Goal: Task Accomplishment & Management: Use online tool/utility

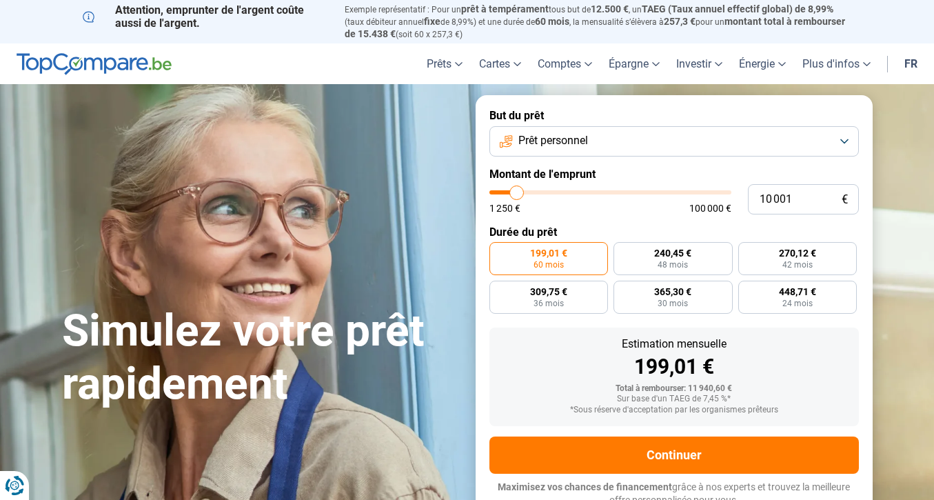
type input "35 750"
type input "35750"
click at [575, 190] on input "range" at bounding box center [610, 192] width 242 height 4
radio input "false"
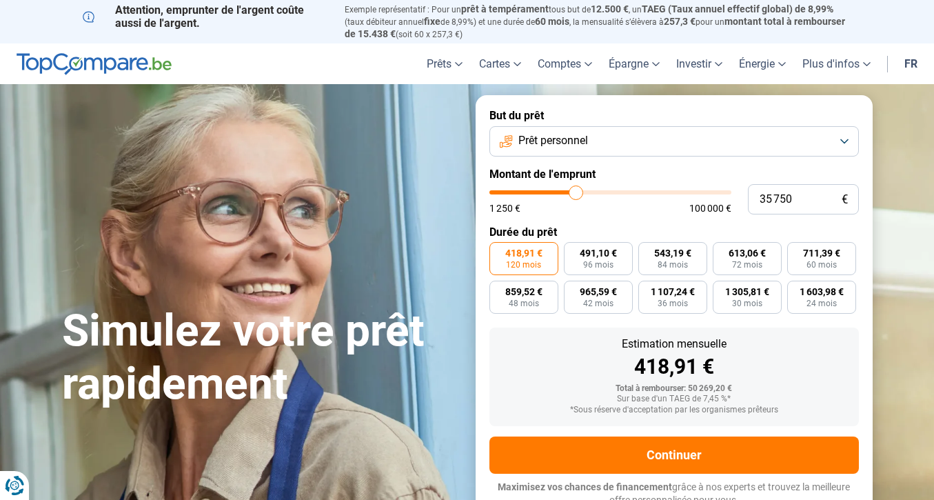
scroll to position [3, 0]
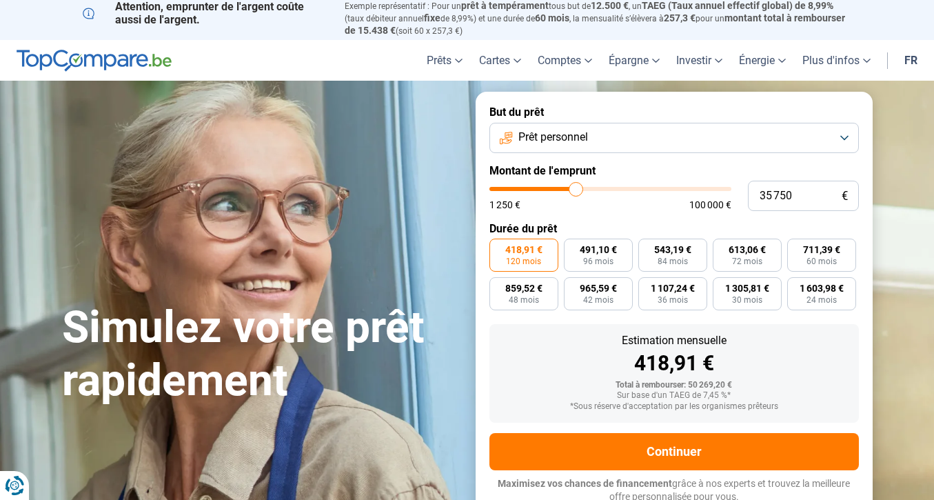
type input "49 750"
type input "49750"
click at [608, 190] on input "range" at bounding box center [610, 189] width 242 height 4
type input "51 000"
type input "51000"
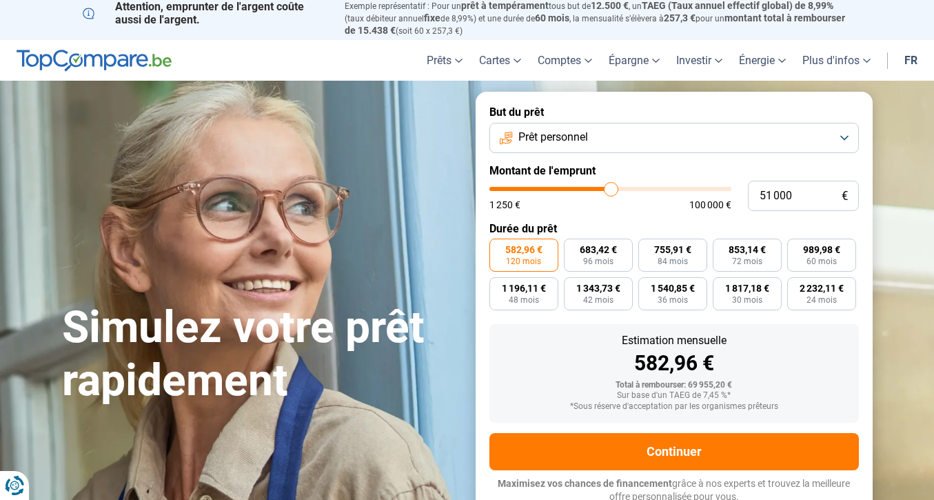
type input "51 250"
type input "51250"
type input "51 500"
type input "51500"
type input "51 750"
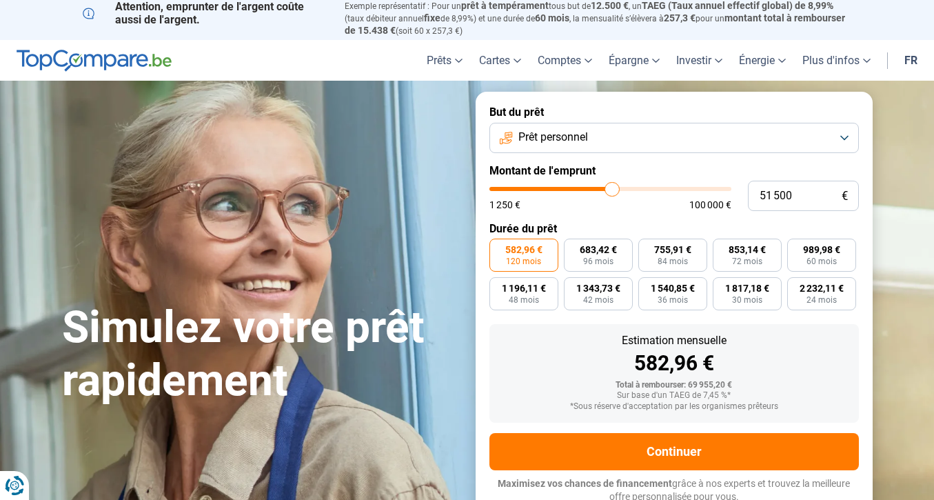
type input "51750"
type input "52 000"
type input "52000"
type input "52 500"
type input "52500"
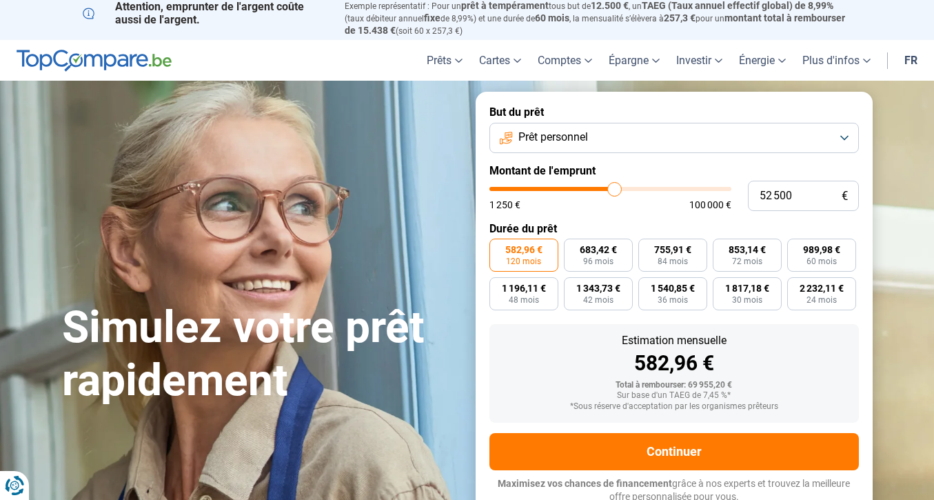
type input "52 750"
type input "52750"
type input "53 000"
type input "53000"
type input "53 500"
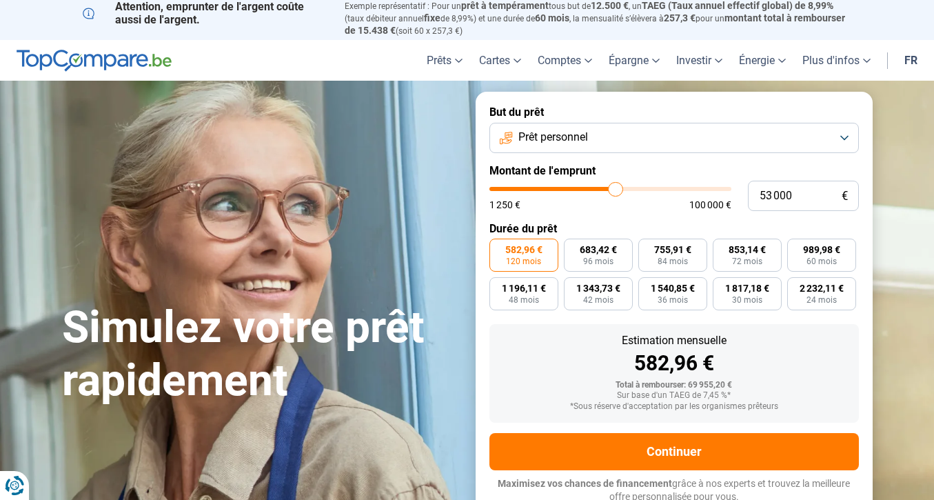
type input "53500"
type input "54 000"
type input "54000"
type input "54 250"
type input "54250"
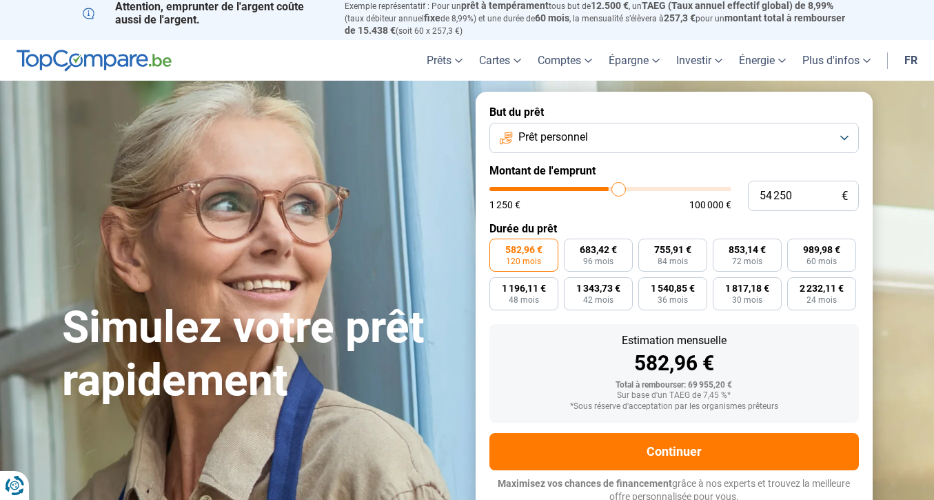
type input "54 500"
type input "54500"
type input "55 000"
type input "55000"
type input "55 750"
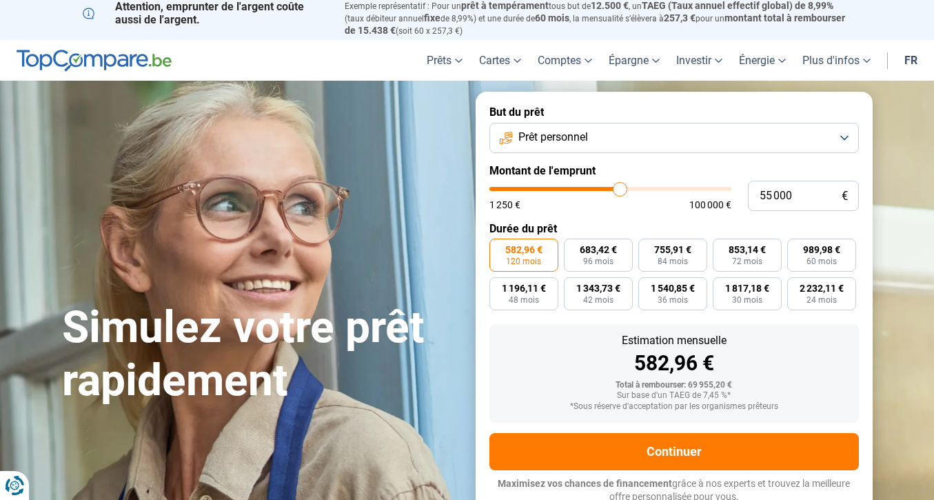
type input "55750"
type input "56 250"
type input "56250"
type input "57 000"
type input "57000"
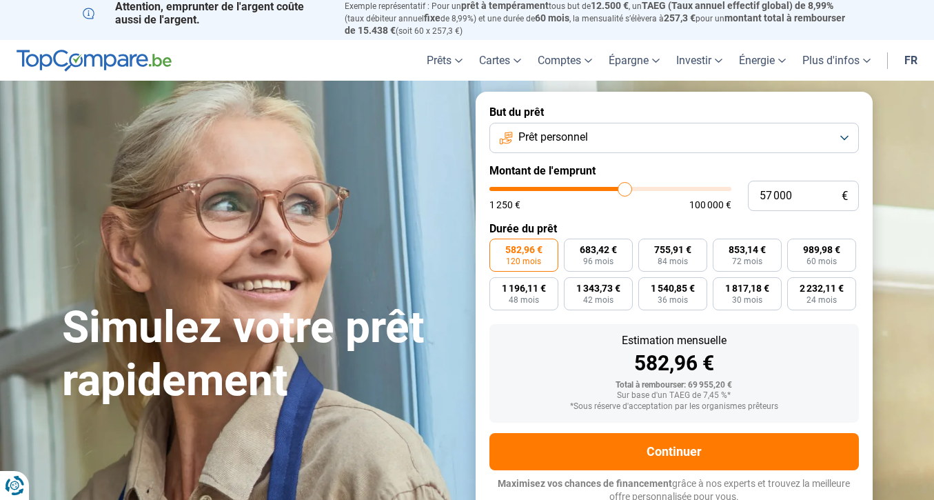
type input "57 750"
type input "57750"
type input "58 500"
type input "58500"
type input "58 750"
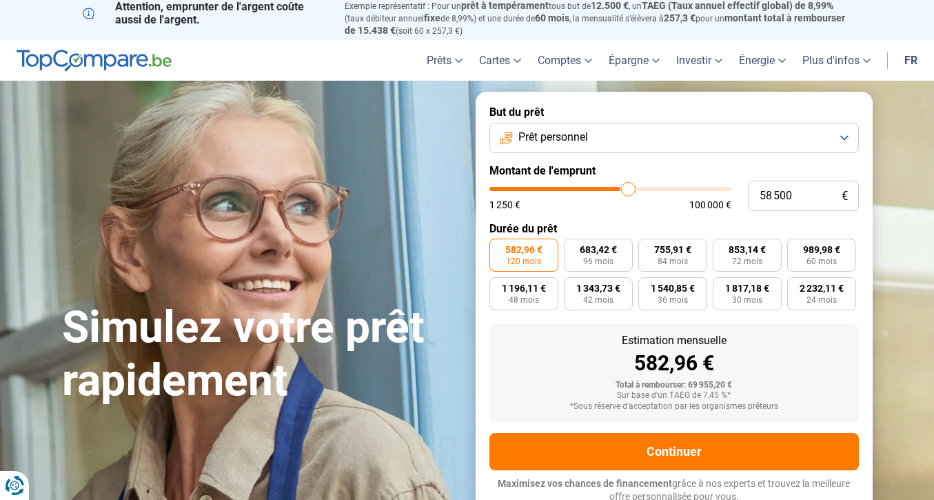
type input "58750"
type input "59 250"
type input "59250"
type input "59 500"
type input "59500"
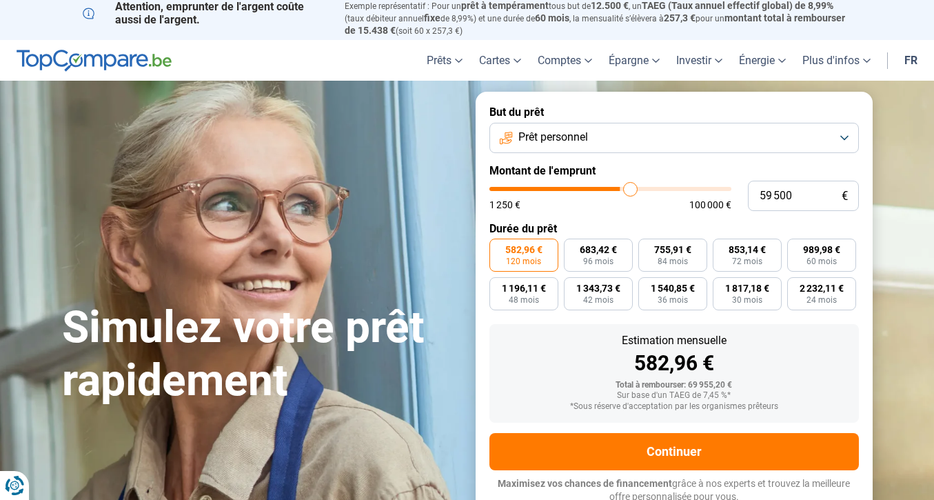
type input "60 250"
type input "60250"
type input "60 500"
type input "60500"
type input "60 750"
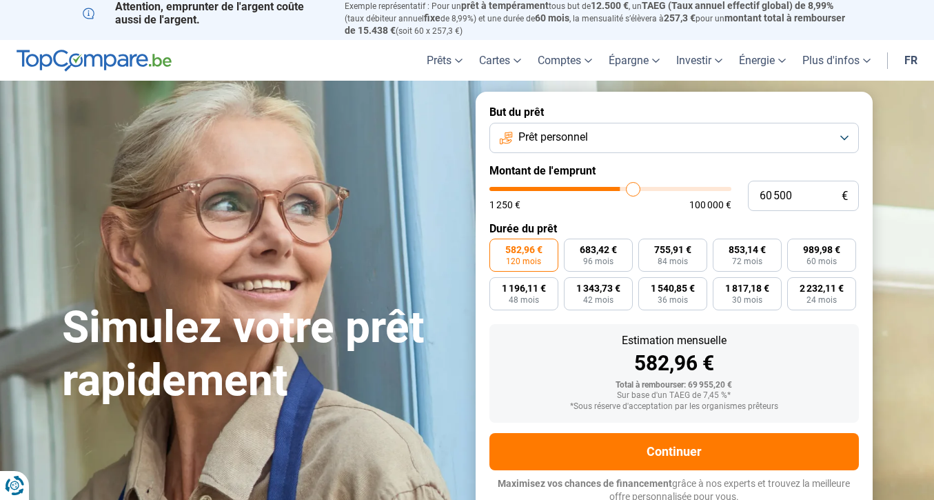
type input "60750"
type input "61 500"
type input "61500"
type input "61 750"
type input "61750"
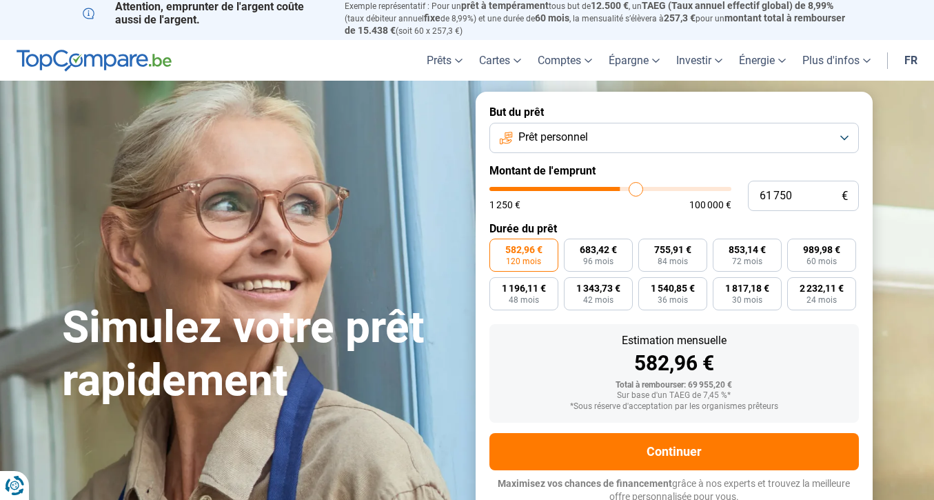
type input "62 000"
type input "62000"
type input "62 250"
type input "62250"
type input "62 500"
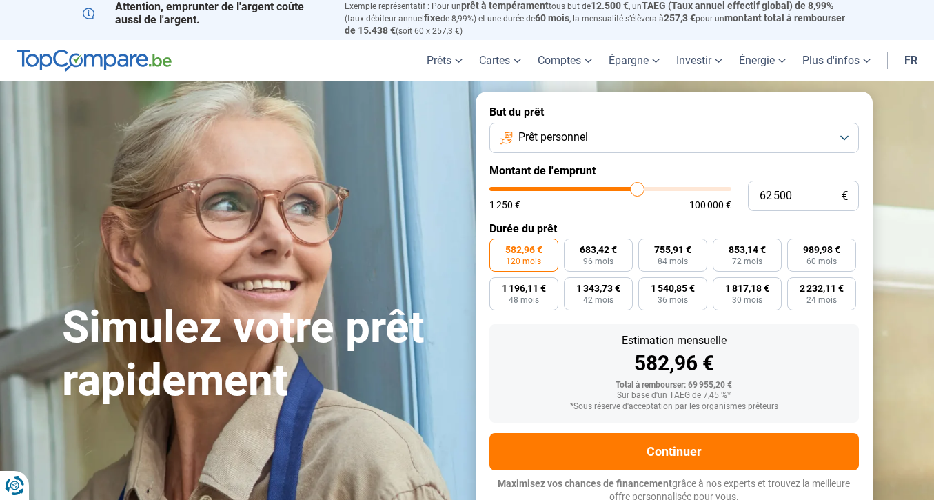
drag, startPoint x: 611, startPoint y: 189, endPoint x: 638, endPoint y: 191, distance: 27.6
type input "62500"
click at [638, 191] on input "range" at bounding box center [610, 189] width 242 height 4
type input "62 250"
type input "62250"
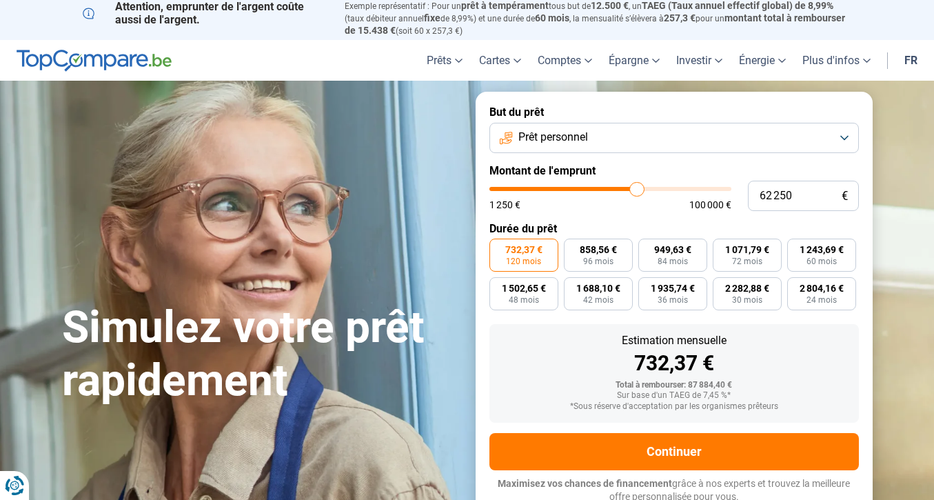
type input "61 750"
type input "61750"
type input "60 500"
type input "60500"
type input "59 250"
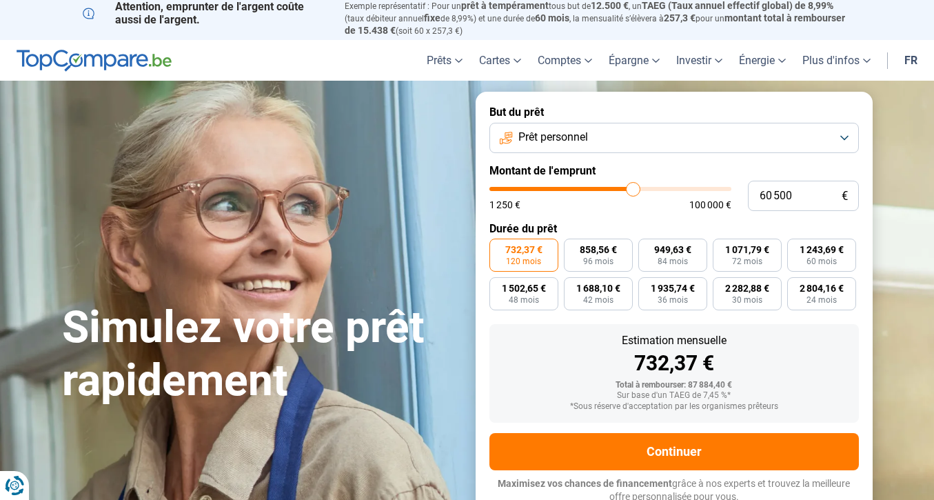
type input "59250"
type input "57 750"
type input "57750"
type input "56 500"
type input "56500"
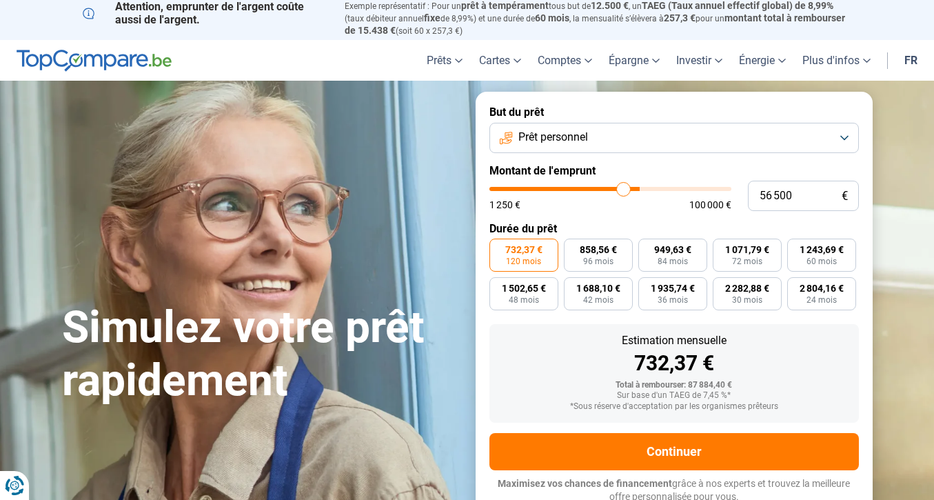
type input "55 500"
type input "55500"
type input "54 250"
type input "54250"
type input "53 500"
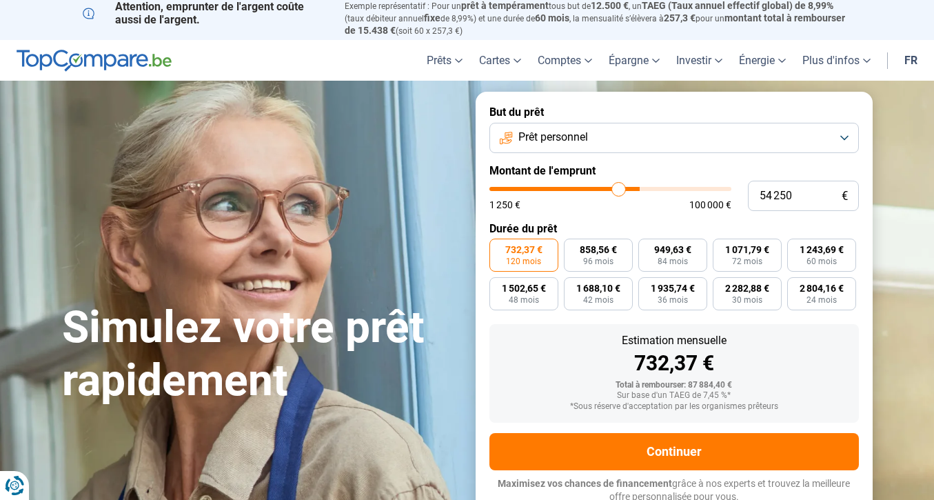
type input "53500"
type input "53 000"
type input "53000"
type input "52 750"
type input "52750"
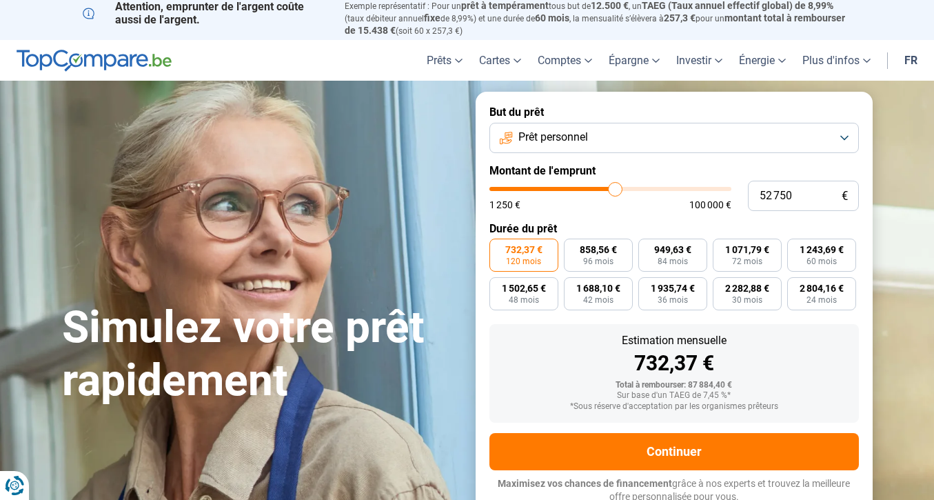
type input "52 500"
type input "52500"
type input "51 750"
type input "51750"
type input "51 500"
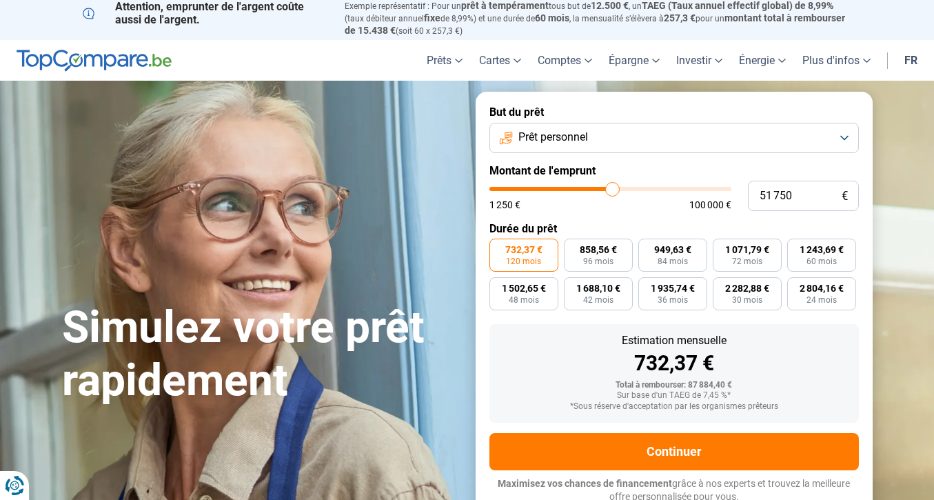
type input "51500"
type input "50 500"
type input "50500"
type input "50 000"
type input "50000"
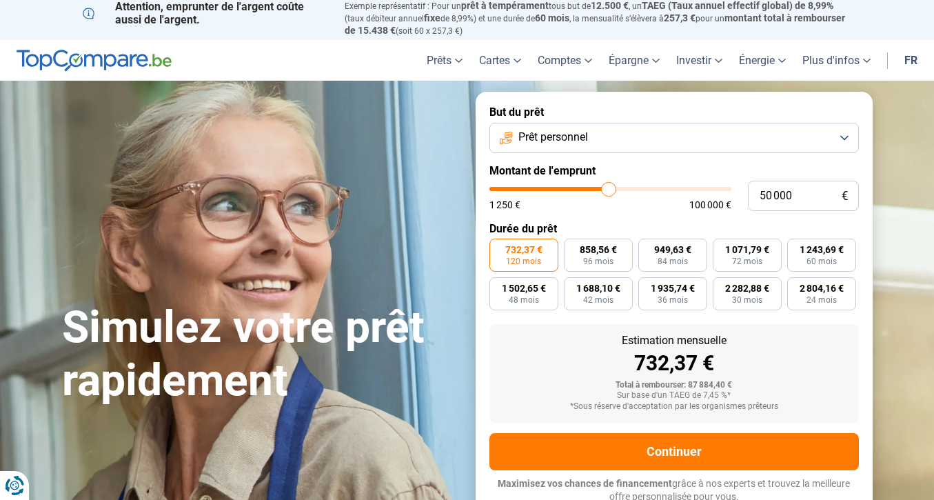
type input "49 750"
type input "49750"
type input "49 000"
type input "49000"
type input "48 750"
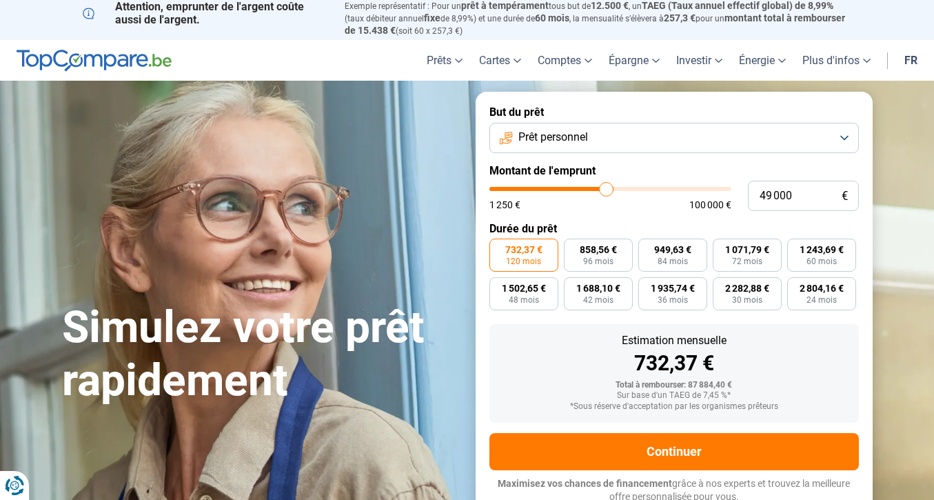
type input "48750"
type input "48 500"
type input "48500"
type input "48 250"
type input "48250"
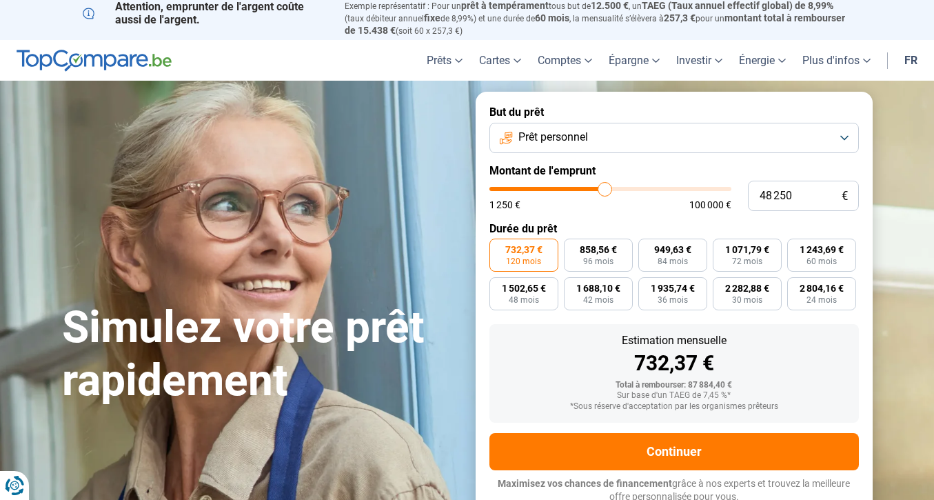
type input "47 500"
type input "47500"
type input "47 000"
type input "47000"
type input "46 500"
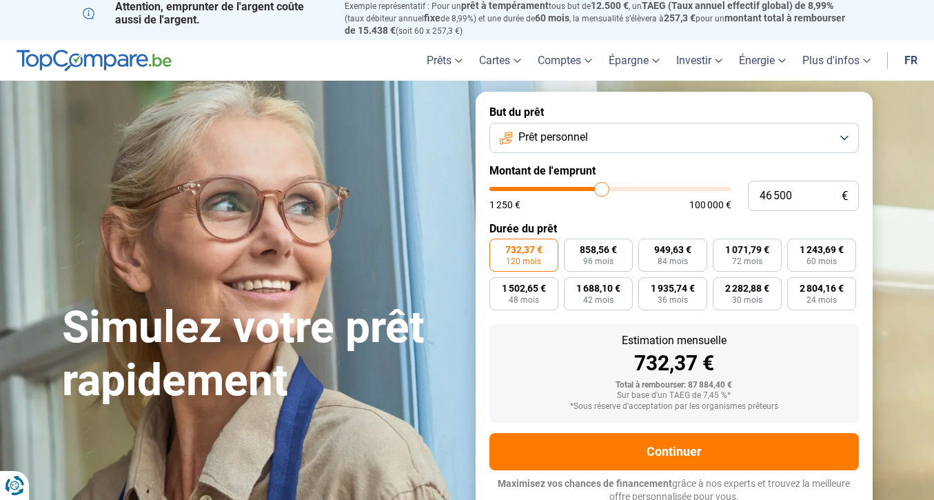
type input "46500"
type input "45 750"
type input "45750"
type input "45 500"
type input "45500"
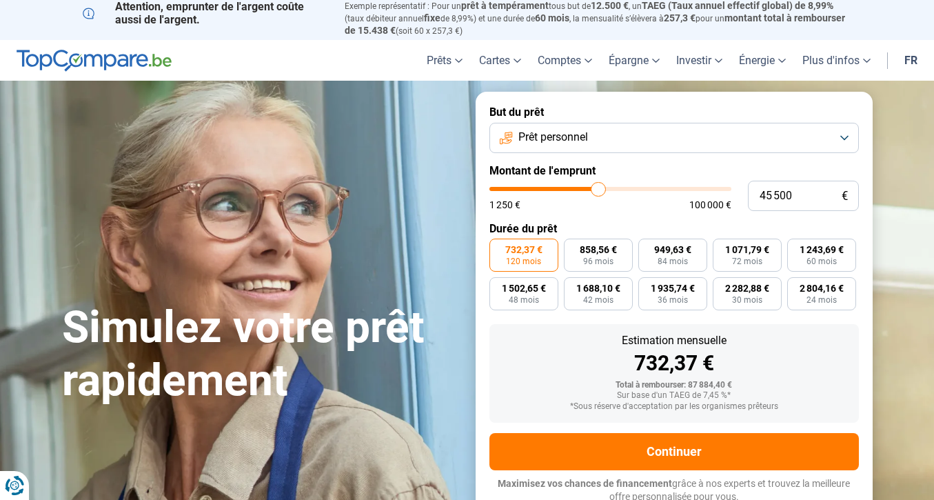
type input "45 250"
type input "45250"
type input "45 000"
type input "45000"
type input "44 500"
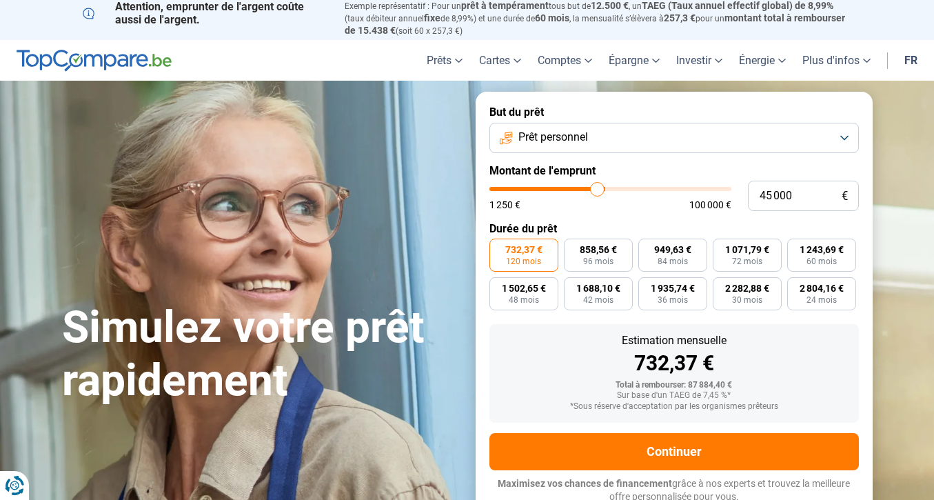
type input "44500"
type input "44 250"
type input "44250"
type input "44 000"
type input "44000"
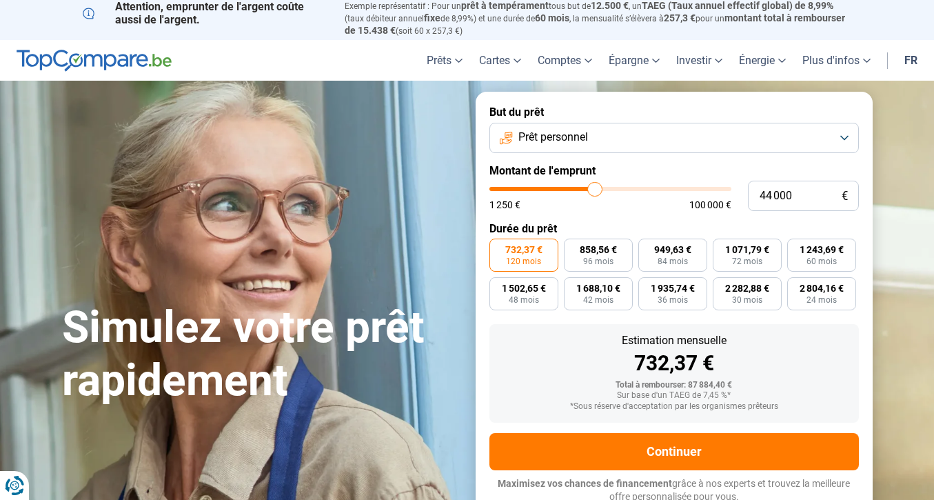
type input "43 750"
type input "43750"
type input "43 000"
type input "43000"
type input "42 500"
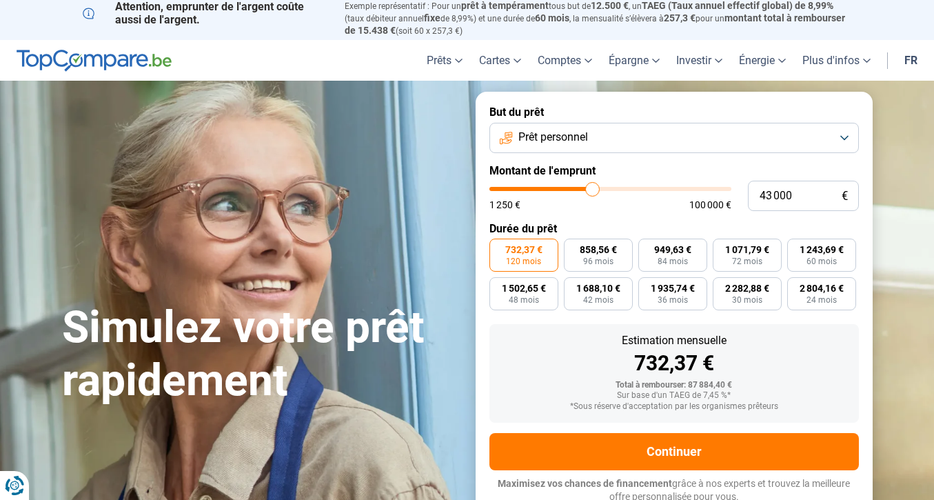
type input "42500"
type input "42 250"
type input "42250"
type input "41 500"
type input "41500"
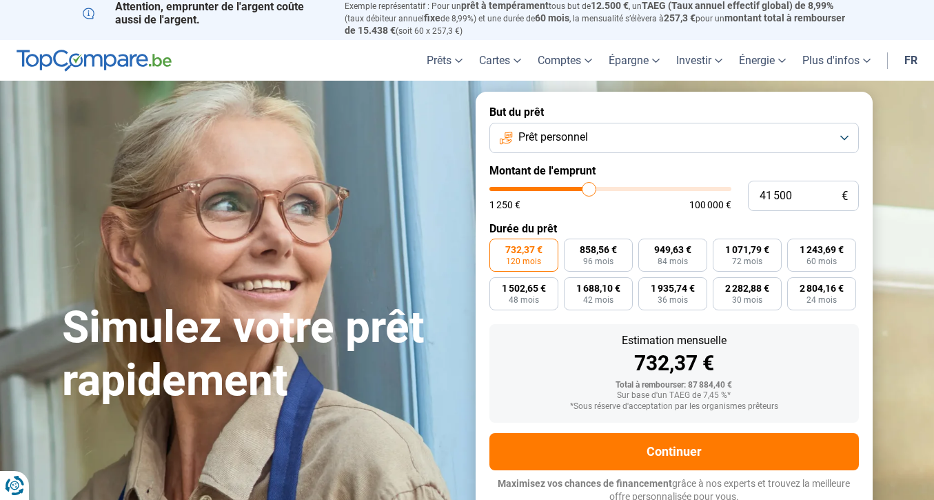
type input "41 250"
type input "41250"
type input "41 000"
type input "41000"
type input "40 750"
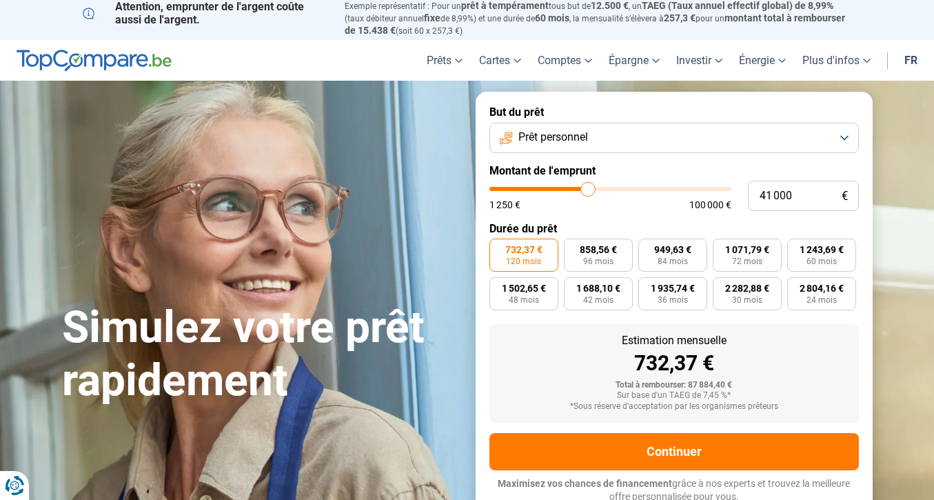
type input "40750"
type input "40 250"
type input "40250"
type input "40 000"
type input "40000"
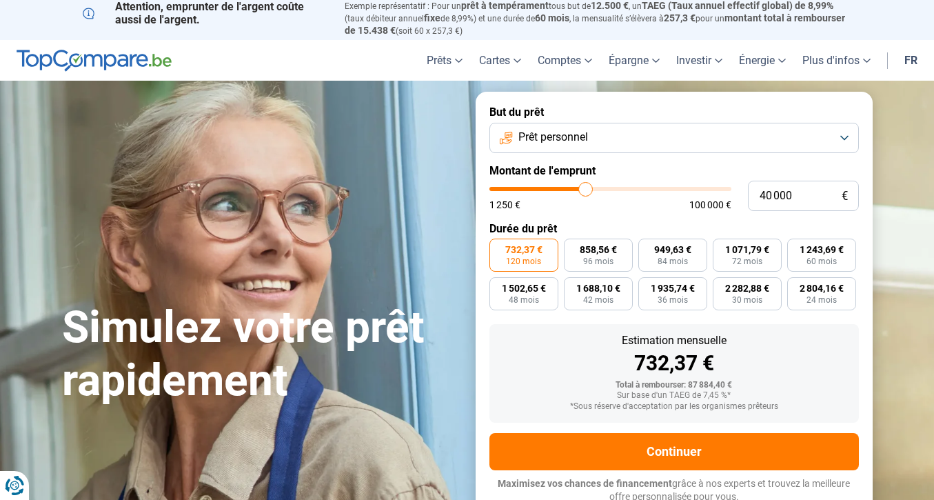
type input "39 750"
type input "39750"
type input "39 500"
type input "39500"
type input "39 250"
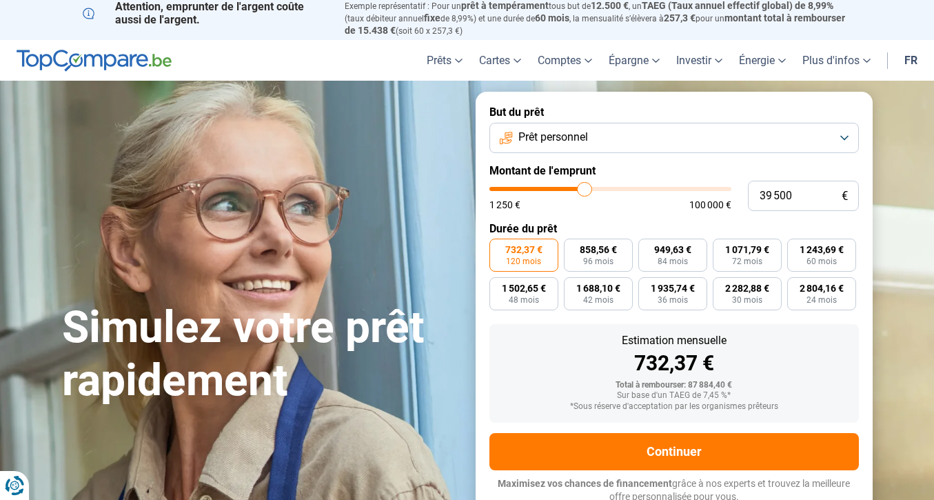
type input "39250"
type input "38 750"
type input "38750"
type input "39 250"
type input "39250"
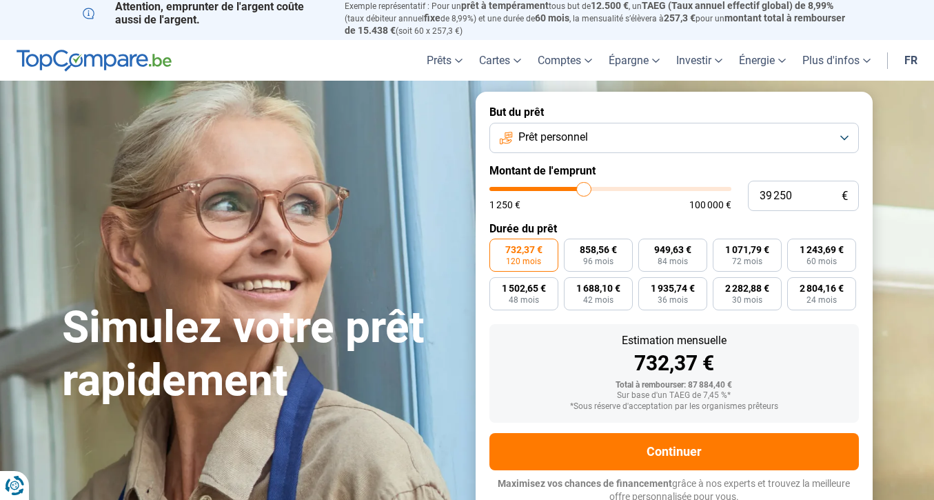
type input "39 500"
type input "39500"
type input "39 750"
type input "39750"
type input "40 000"
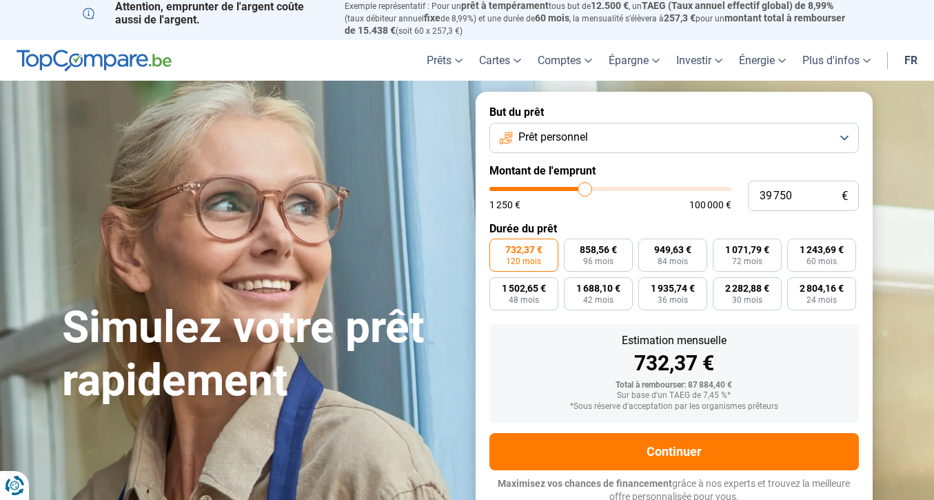
type input "40000"
type input "40 250"
type input "40250"
type input "40 750"
drag, startPoint x: 638, startPoint y: 191, endPoint x: 587, endPoint y: 190, distance: 51.0
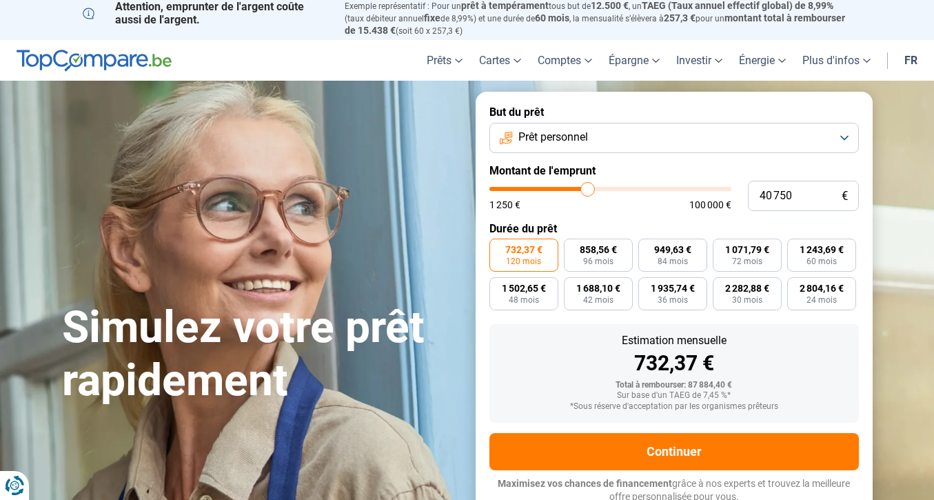
type input "40750"
click at [587, 190] on input "range" at bounding box center [610, 189] width 242 height 4
click at [666, 252] on span "619,16 €" at bounding box center [672, 250] width 37 height 10
click at [647, 247] on input "619,16 € 84 mois" at bounding box center [642, 242] width 9 height 9
radio input "true"
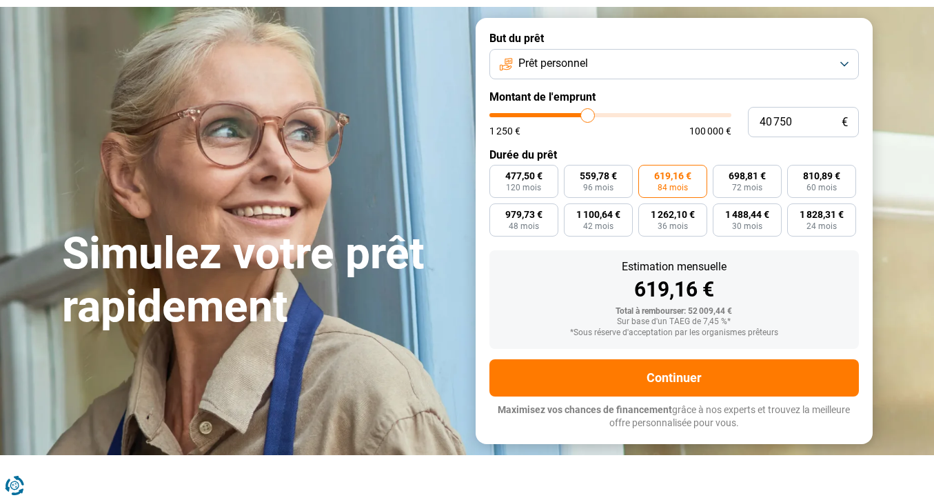
scroll to position [80, 0]
